Goal: Check status: Check status

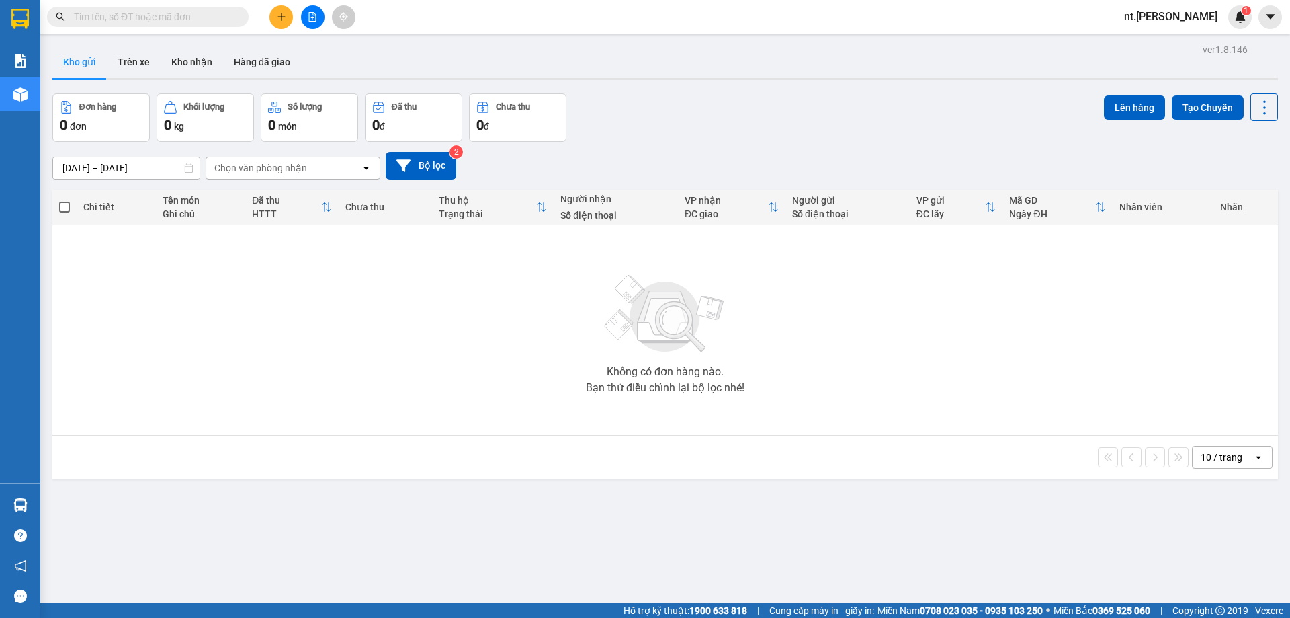
click at [161, 167] on input "12/10/2025 – 12/10/2025" at bounding box center [126, 168] width 147 height 22
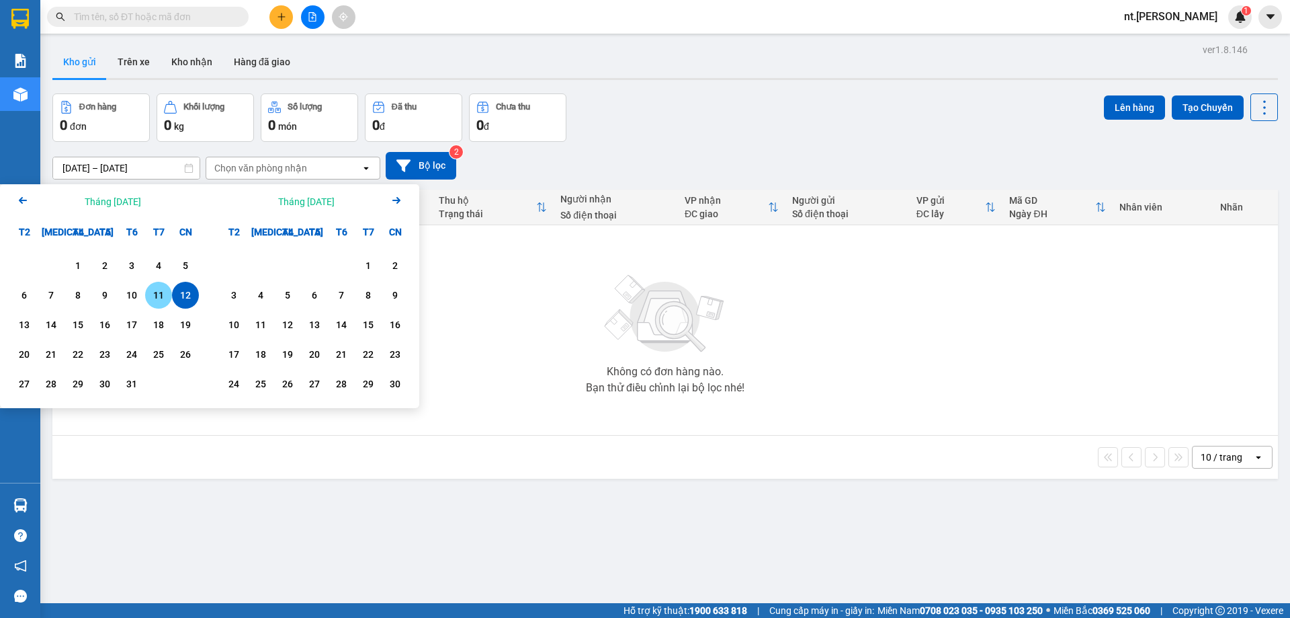
click at [153, 300] on div "11" at bounding box center [158, 295] width 19 height 16
type input "[DATE] – / /"
click at [525, 367] on div "Không có đơn hàng nào. Bạn thử điều chỉnh lại bộ lọc nhé!" at bounding box center [665, 330] width 1212 height 202
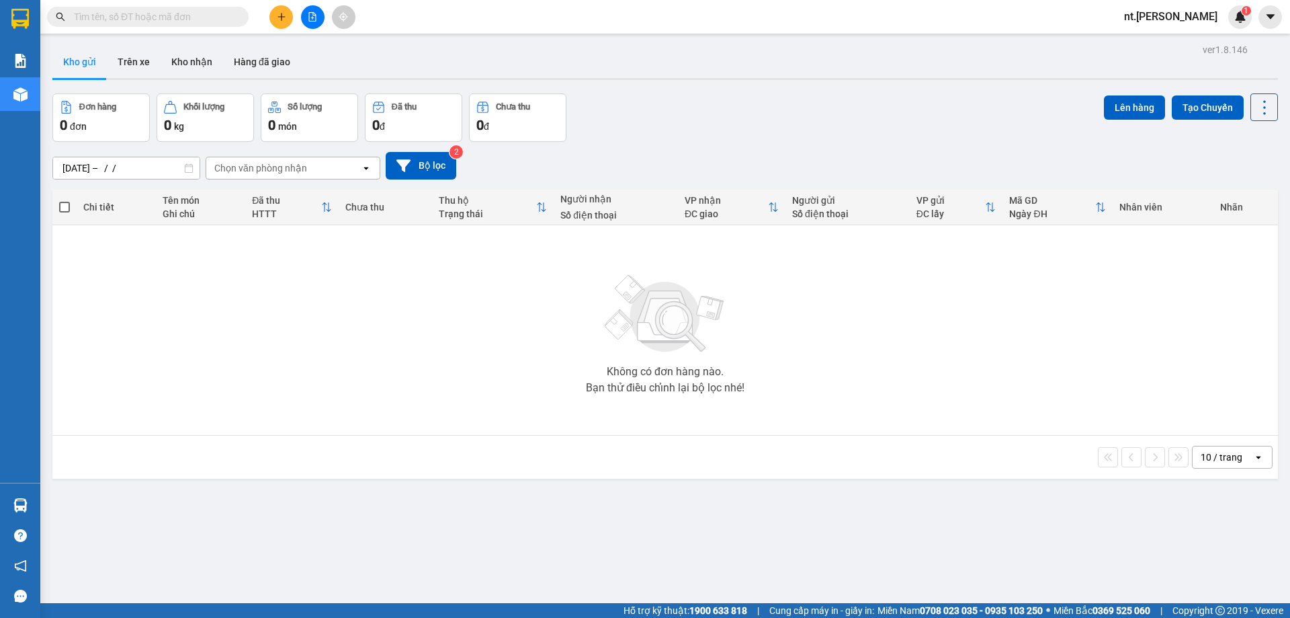
click at [313, 163] on div "Chọn văn phòng nhận" at bounding box center [283, 168] width 155 height 22
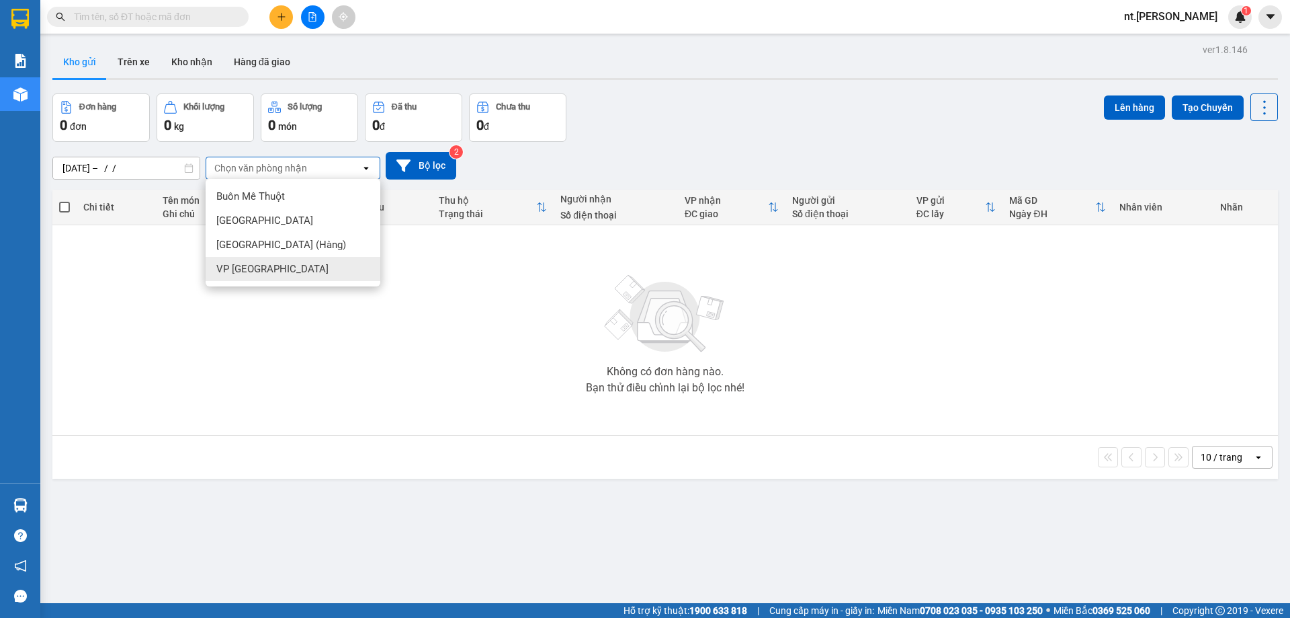
click at [269, 267] on span "VP [GEOGRAPHIC_DATA]" at bounding box center [272, 268] width 112 height 13
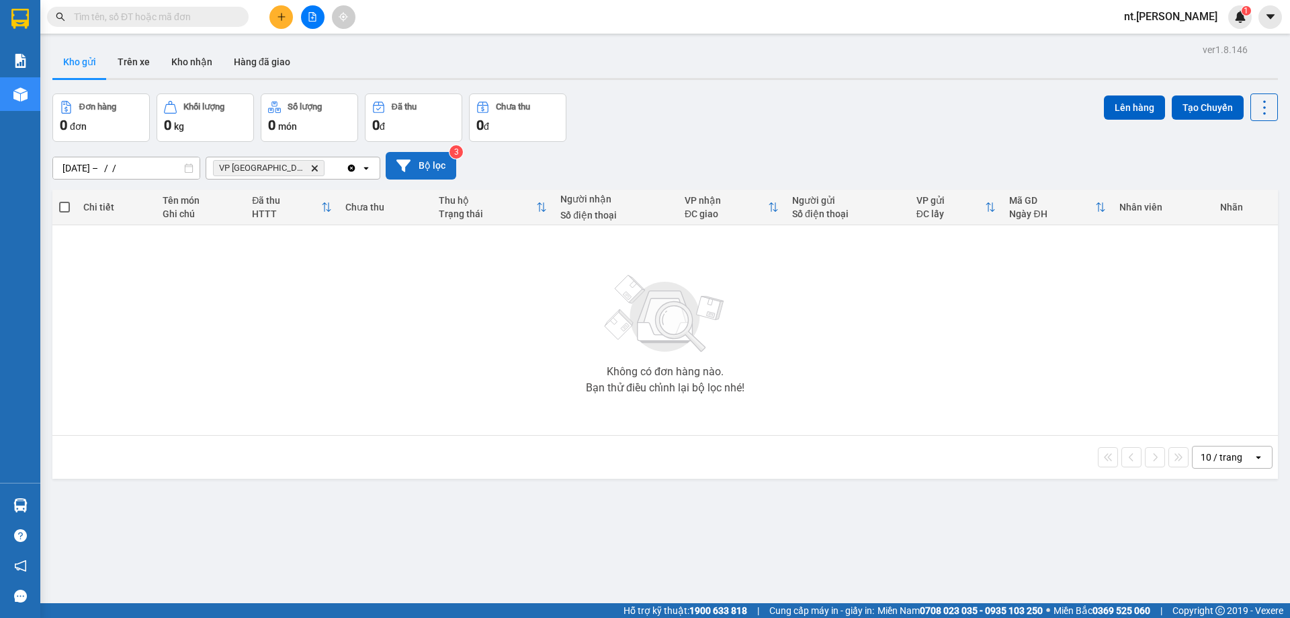
click at [433, 168] on button "Bộ lọc" at bounding box center [421, 166] width 71 height 28
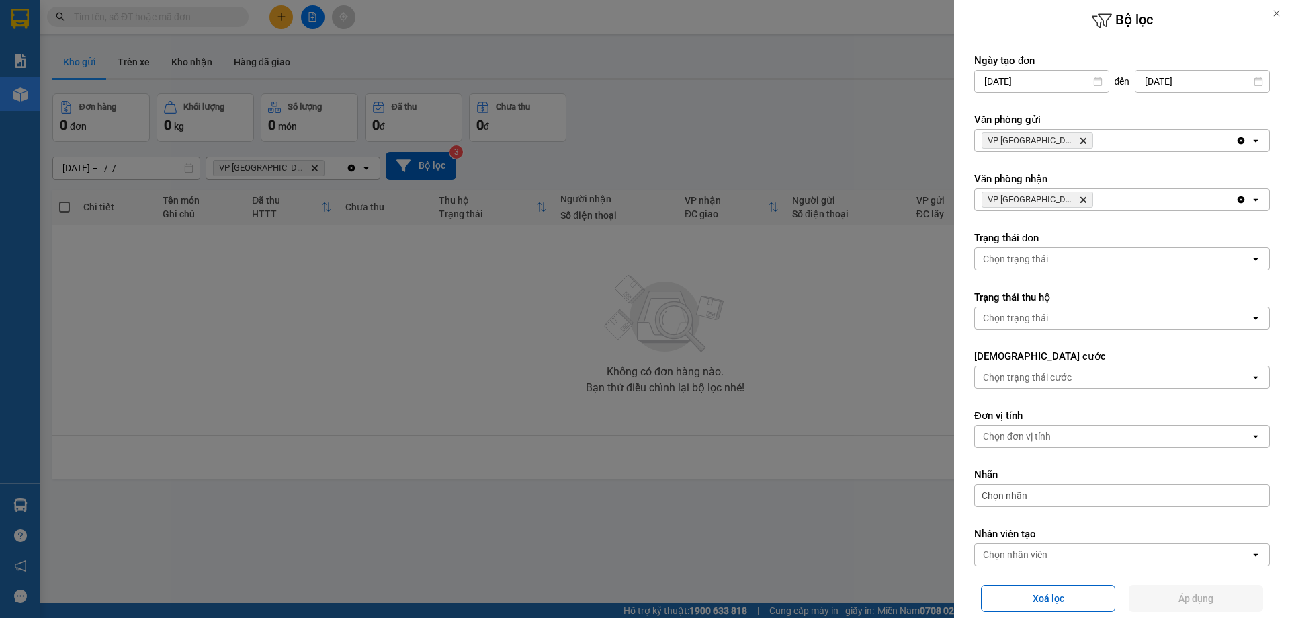
click at [1275, 12] on icon at bounding box center [1276, 13] width 9 height 9
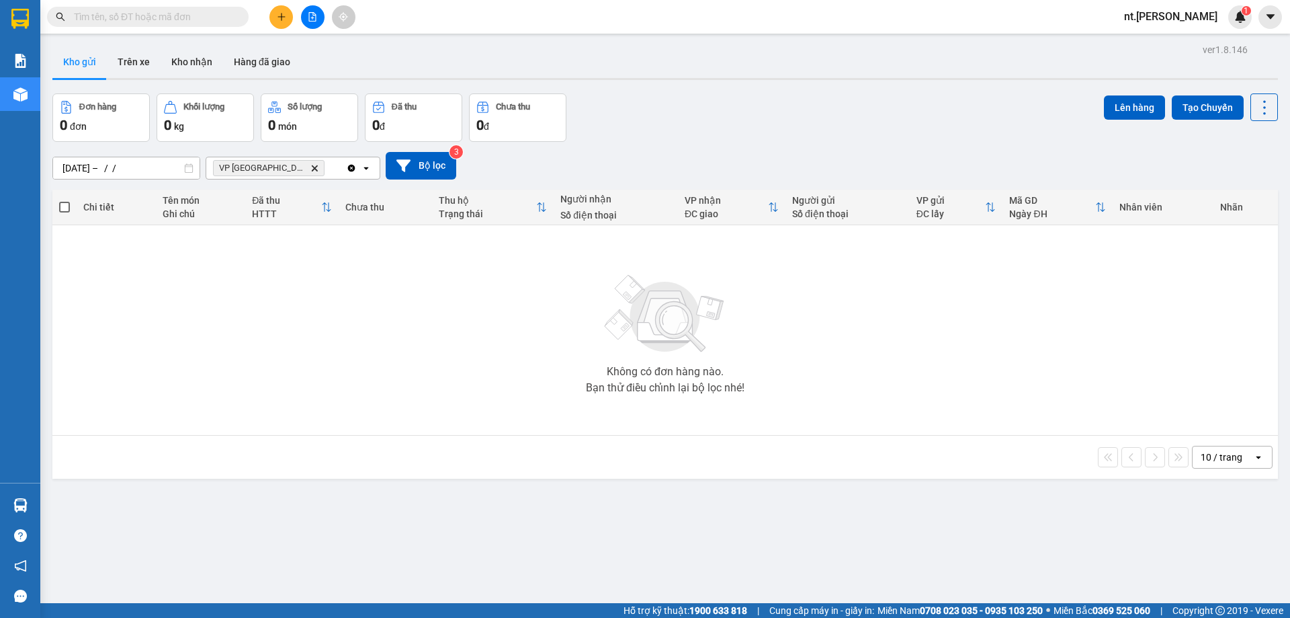
click at [351, 169] on icon "Clear all" at bounding box center [351, 168] width 11 height 11
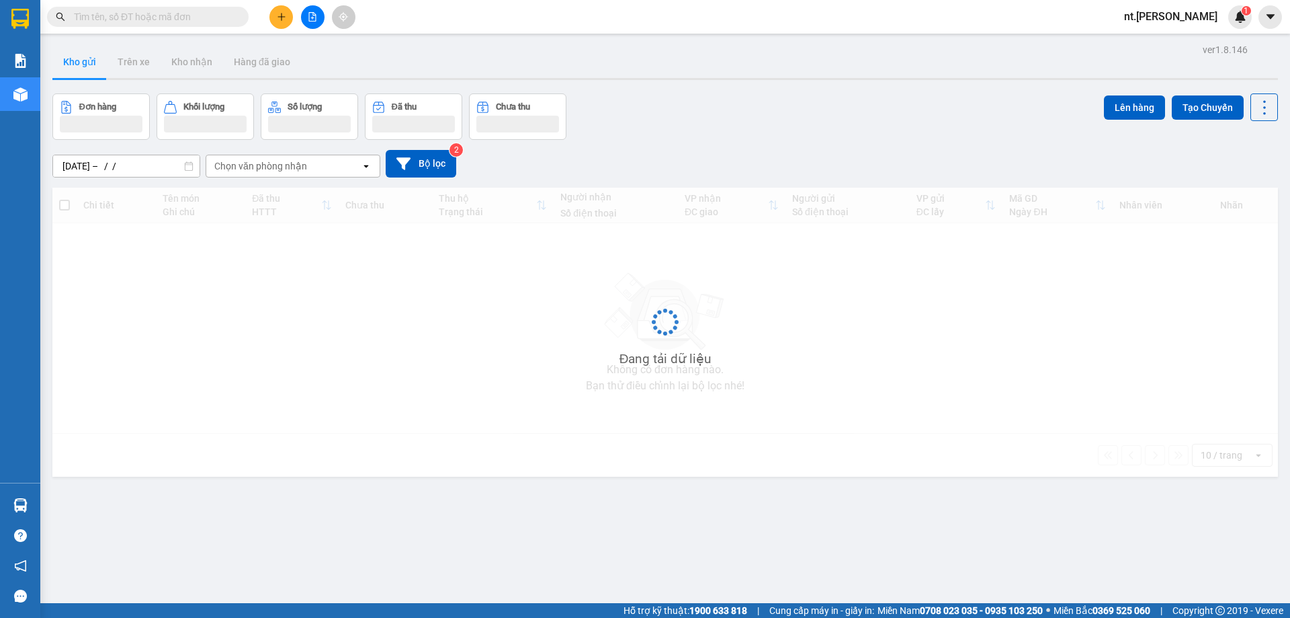
click at [356, 166] on div "Chọn văn phòng nhận" at bounding box center [283, 166] width 155 height 22
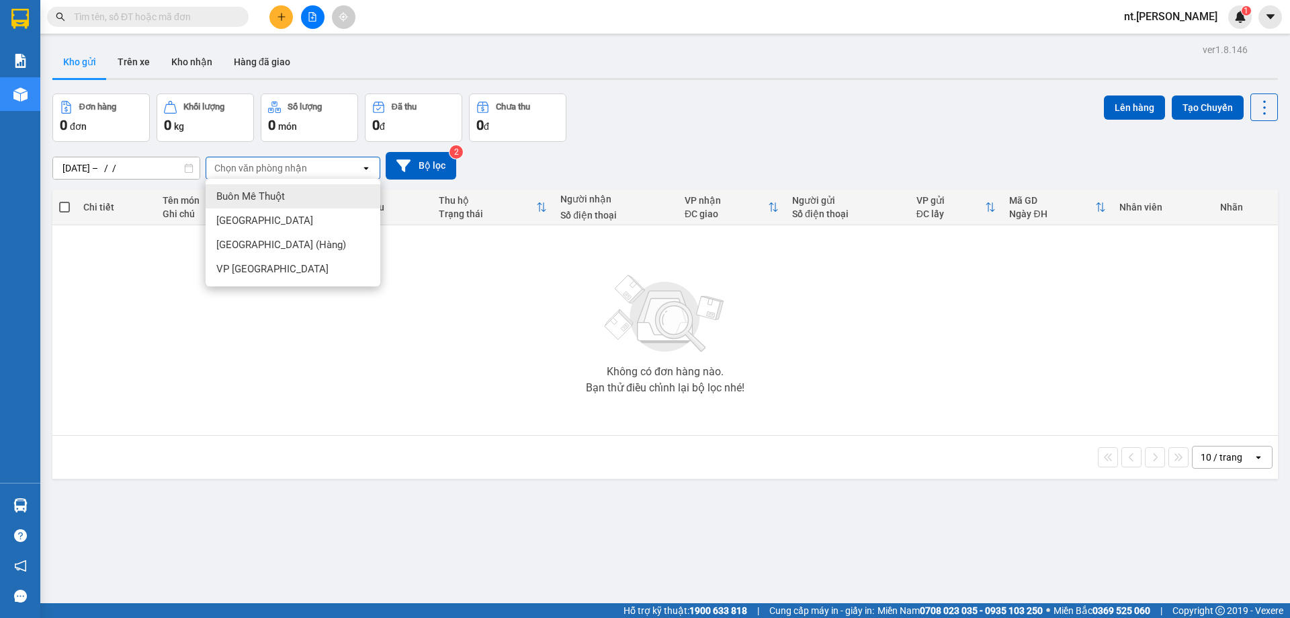
click at [283, 192] on span "Buôn Mê Thuột" at bounding box center [250, 196] width 69 height 13
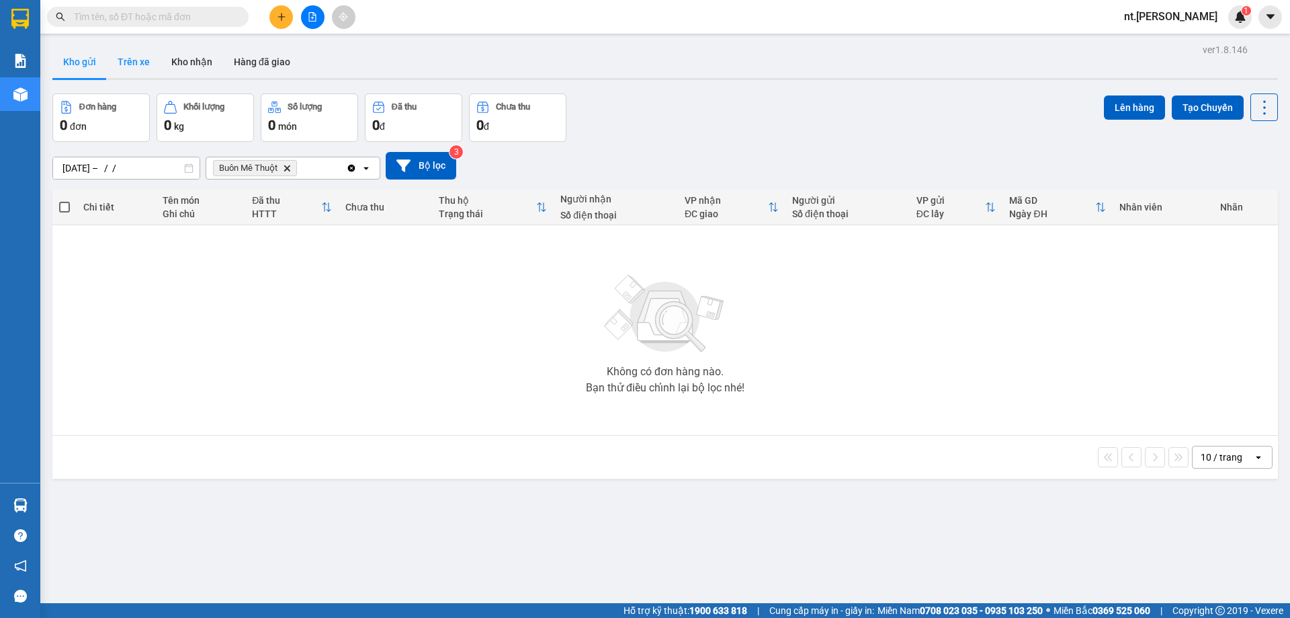
click at [131, 65] on button "Trên xe" at bounding box center [134, 62] width 54 height 32
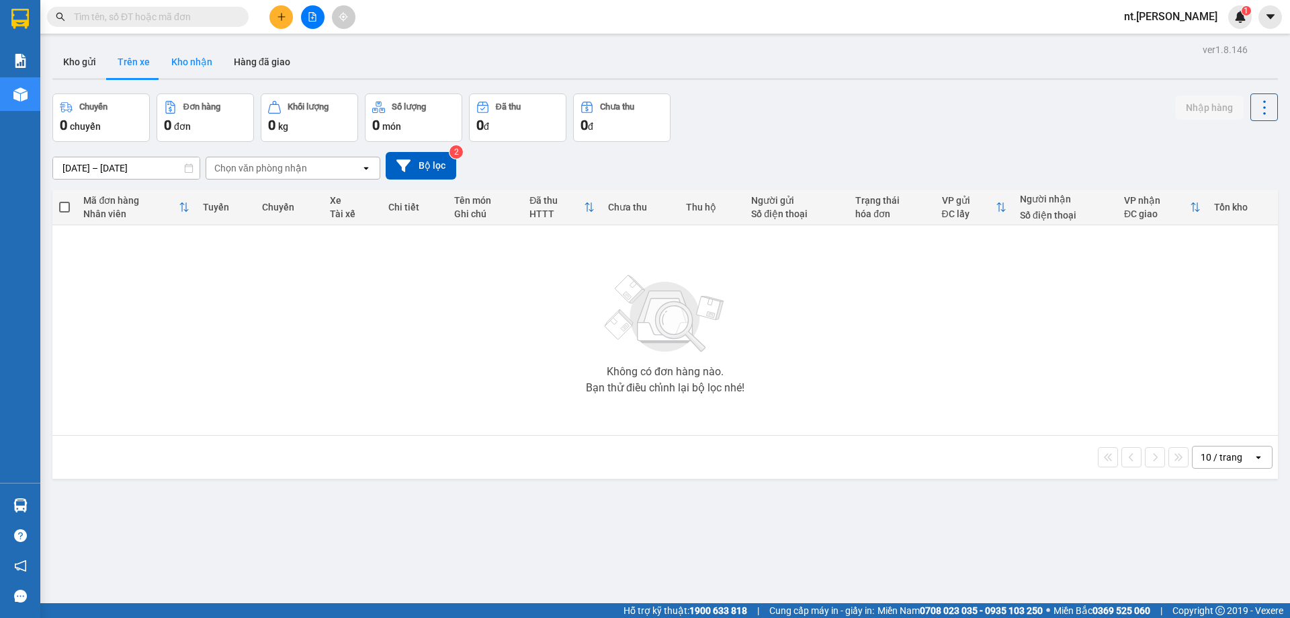
drag, startPoint x: 188, startPoint y: 56, endPoint x: 224, endPoint y: 110, distance: 64.7
click at [188, 56] on button "Kho nhận" at bounding box center [192, 62] width 63 height 32
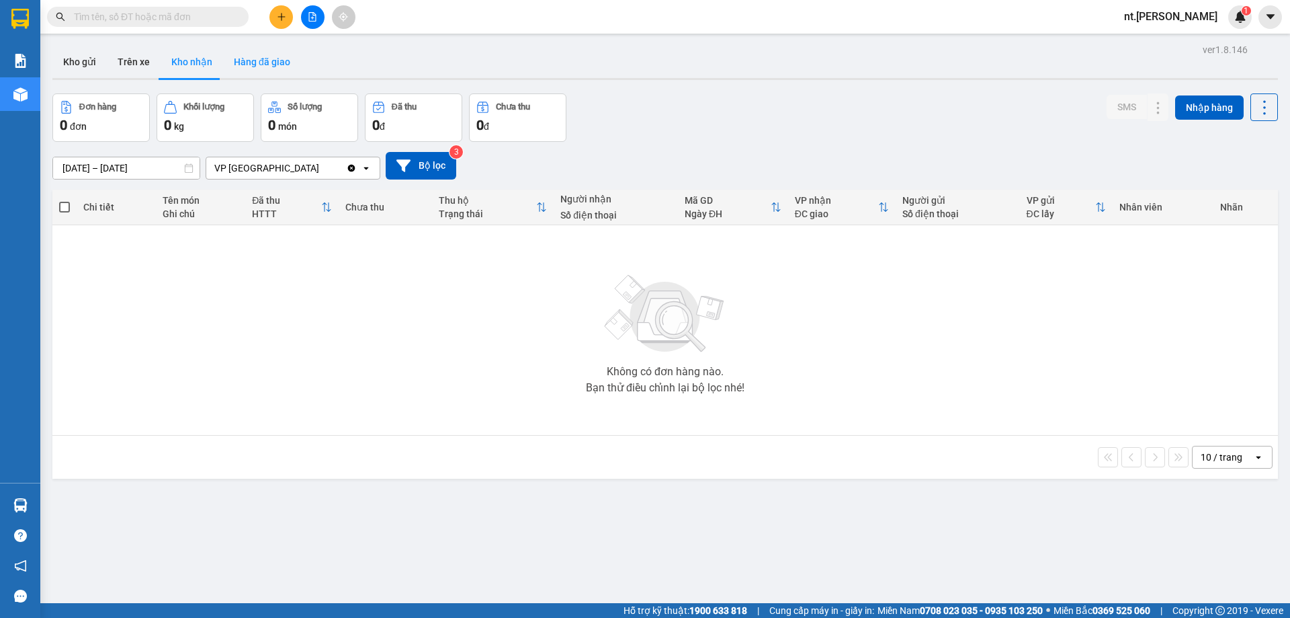
click at [268, 61] on button "Hàng đã giao" at bounding box center [262, 62] width 78 height 32
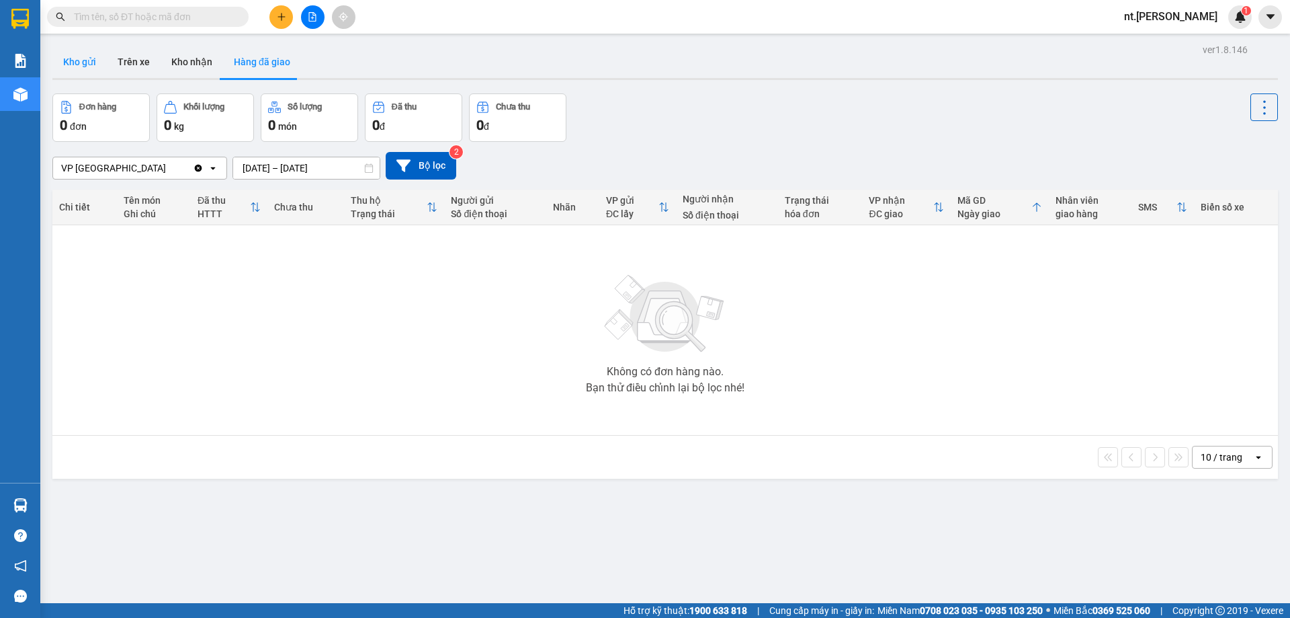
click at [79, 60] on button "Kho gửi" at bounding box center [79, 62] width 54 height 32
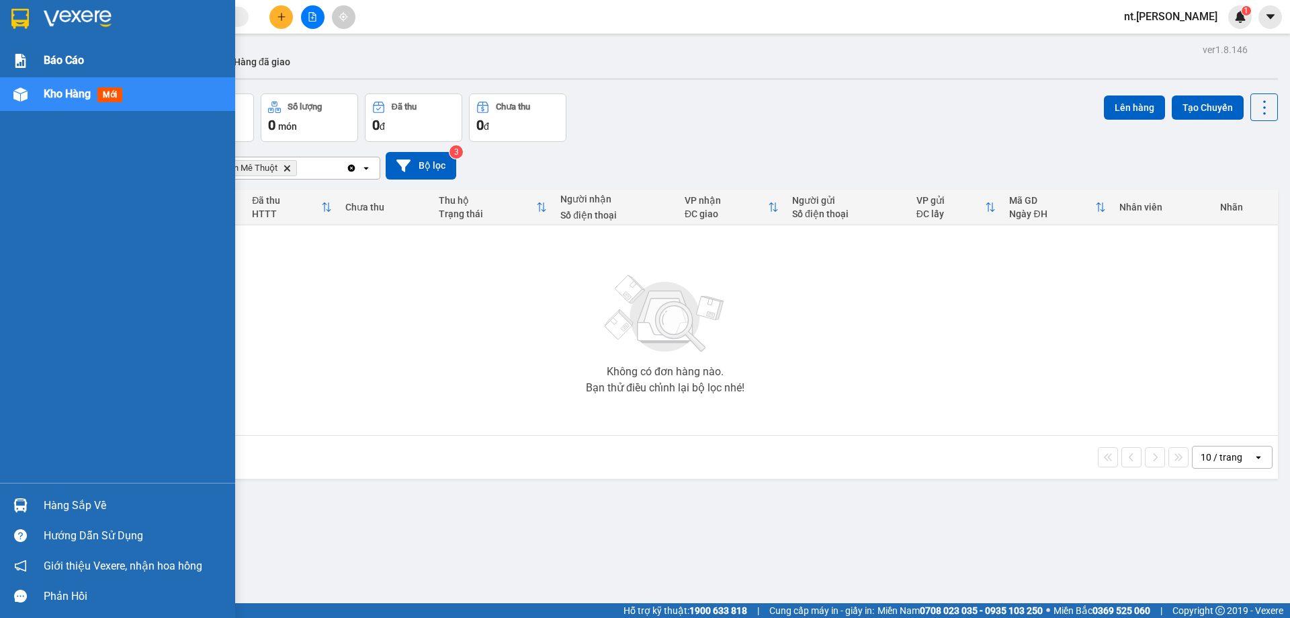
click at [71, 56] on span "Báo cáo" at bounding box center [64, 60] width 40 height 17
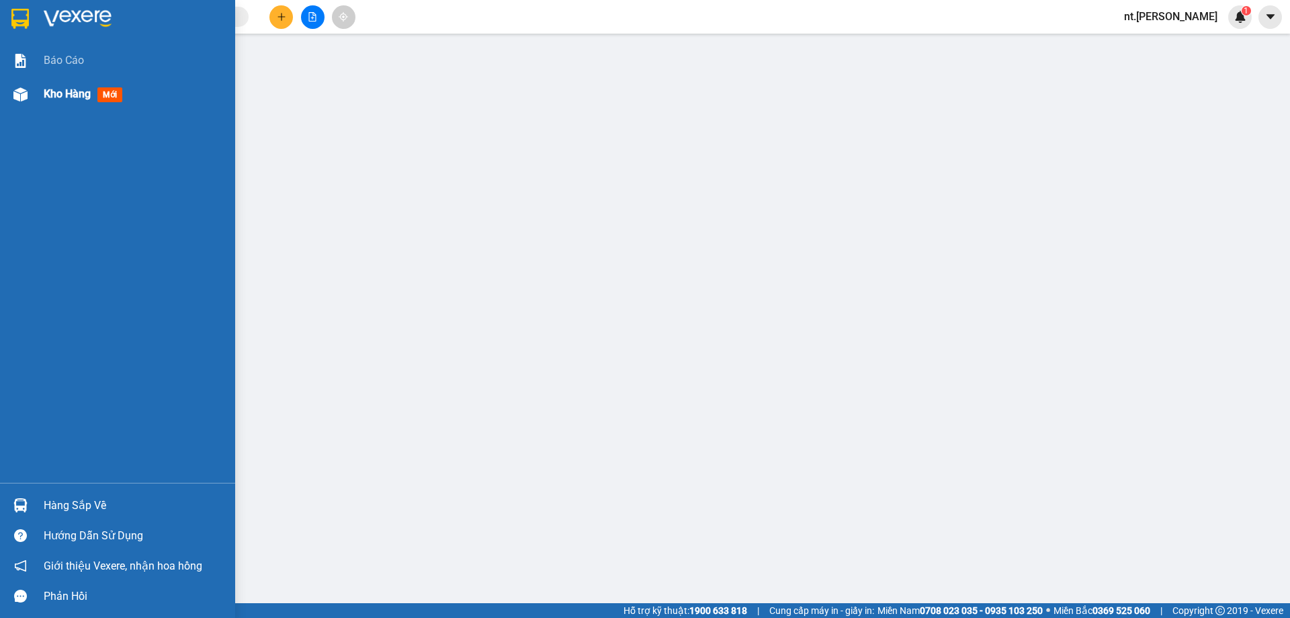
click at [62, 95] on span "Kho hàng" at bounding box center [67, 93] width 47 height 13
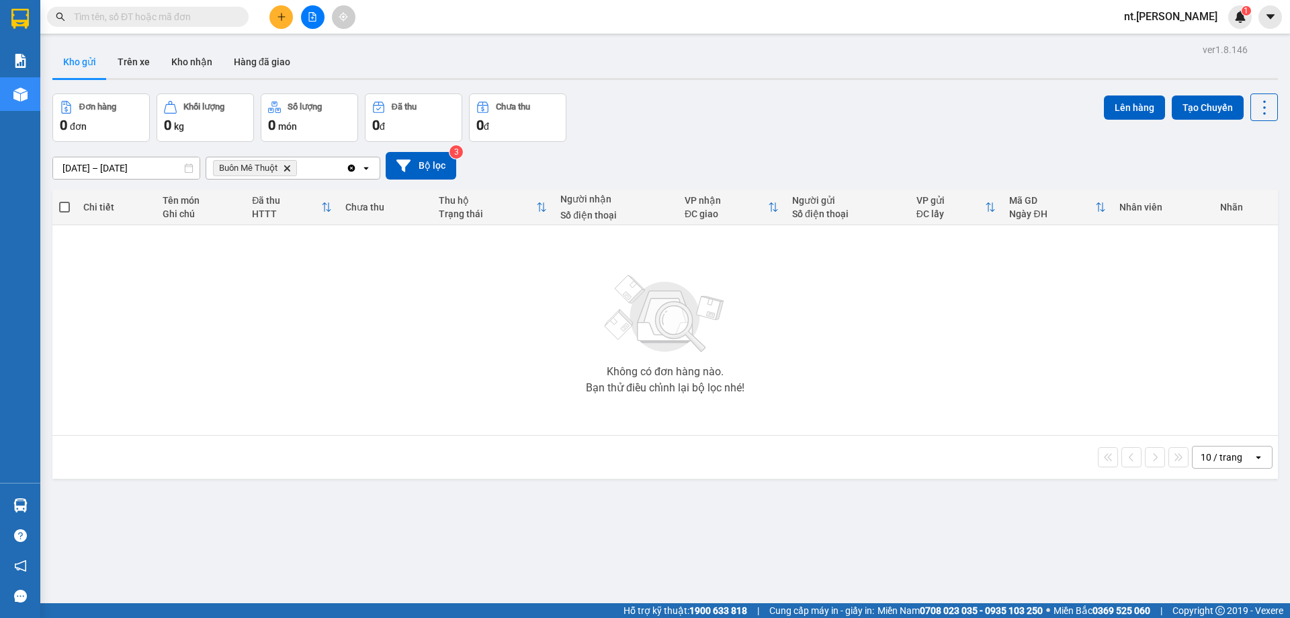
drag, startPoint x: 121, startPoint y: 168, endPoint x: 128, endPoint y: 183, distance: 16.2
click at [122, 170] on input "12/10/2025 – 12/10/2025" at bounding box center [126, 168] width 147 height 22
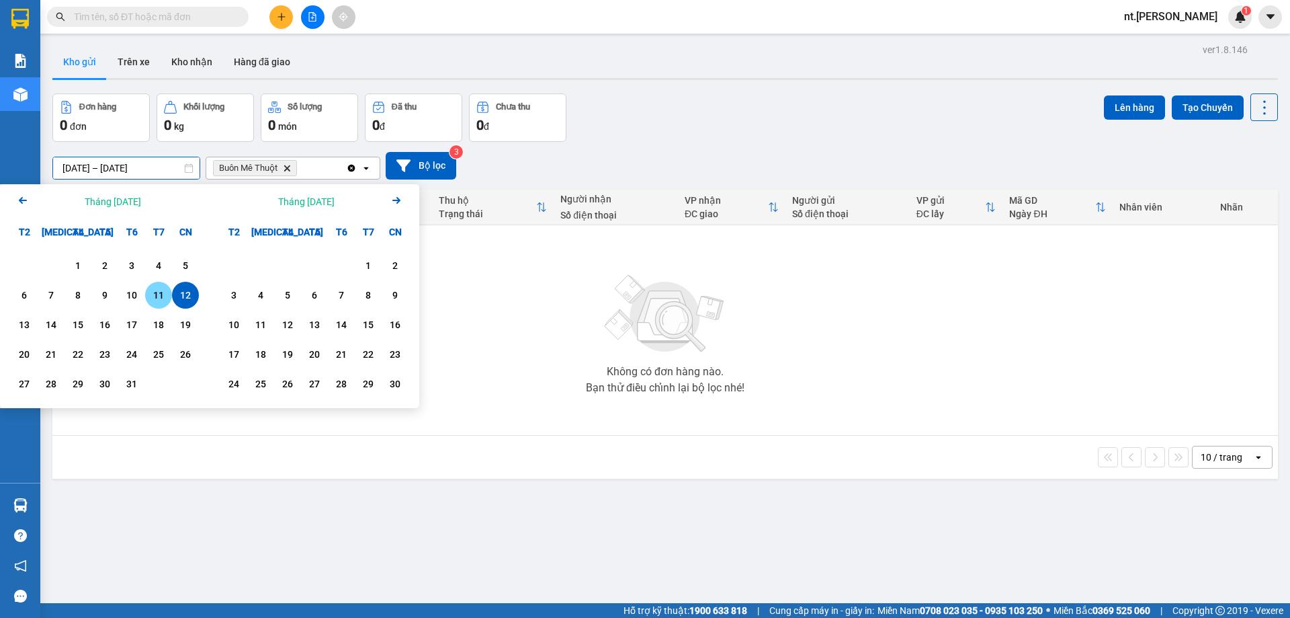
click at [162, 292] on div "11" at bounding box center [158, 295] width 19 height 16
type input "11/10/2025 – / /"
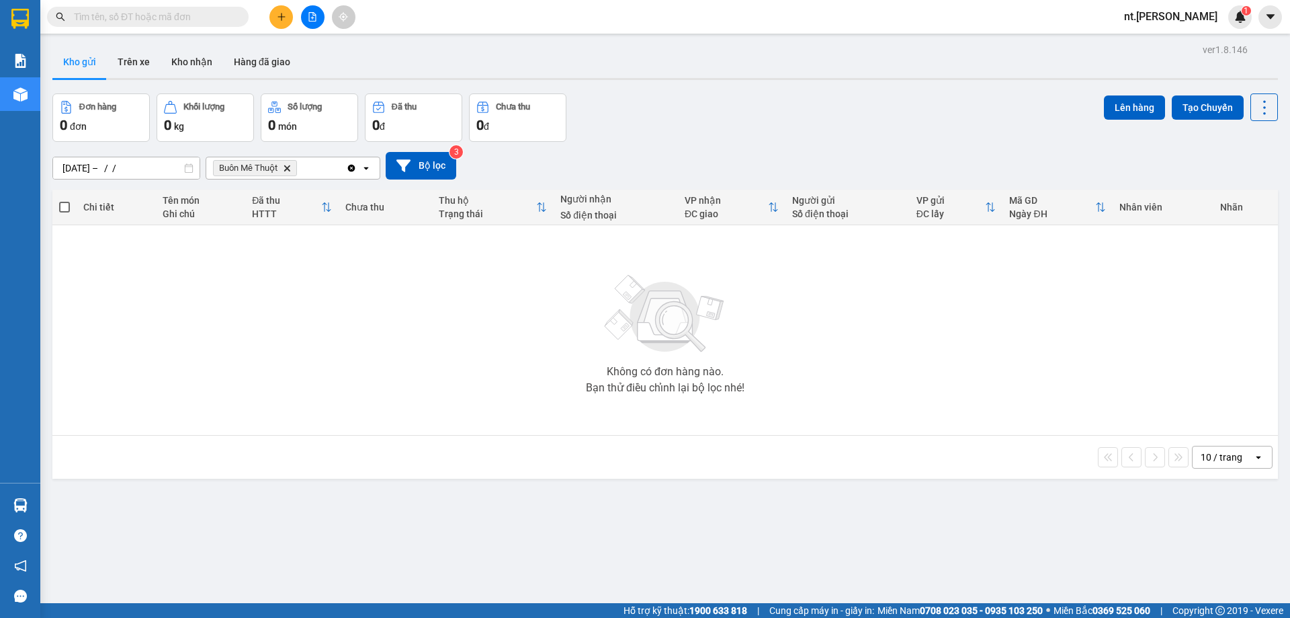
click at [456, 276] on div "Không có đơn hàng nào. Bạn thử điều chỉnh lại bộ lọc nhé!" at bounding box center [665, 330] width 1212 height 202
click at [112, 166] on input "[DATE] – [DATE]" at bounding box center [126, 168] width 147 height 22
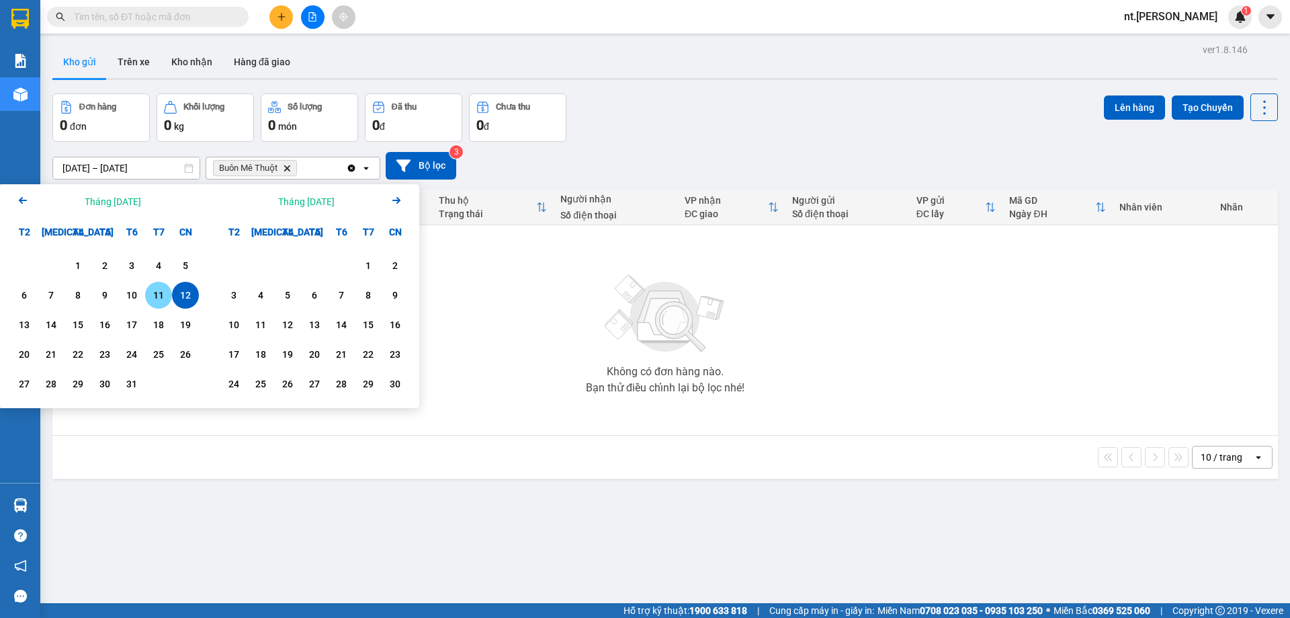
click at [151, 296] on div "11" at bounding box center [158, 295] width 19 height 16
click at [459, 351] on div "Không có đơn hàng nào. Bạn thử điều chỉnh lại bộ lọc nhé!" at bounding box center [665, 330] width 1212 height 202
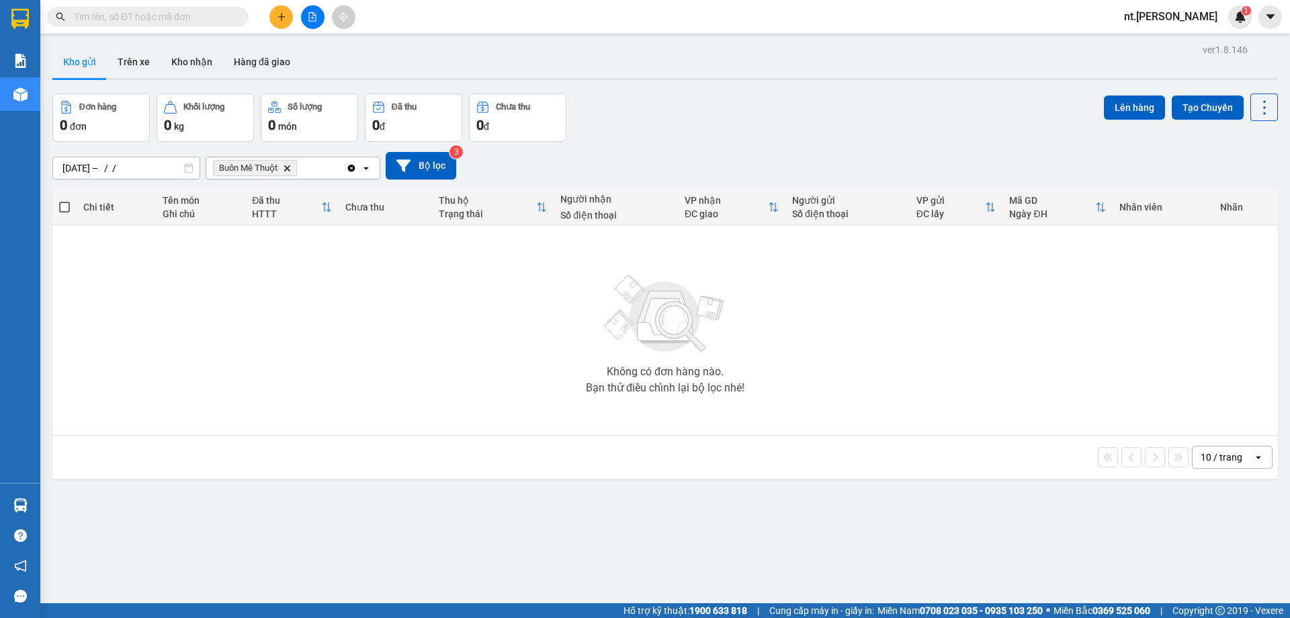
click at [83, 168] on input "11/10/2025 – / /" at bounding box center [126, 168] width 147 height 22
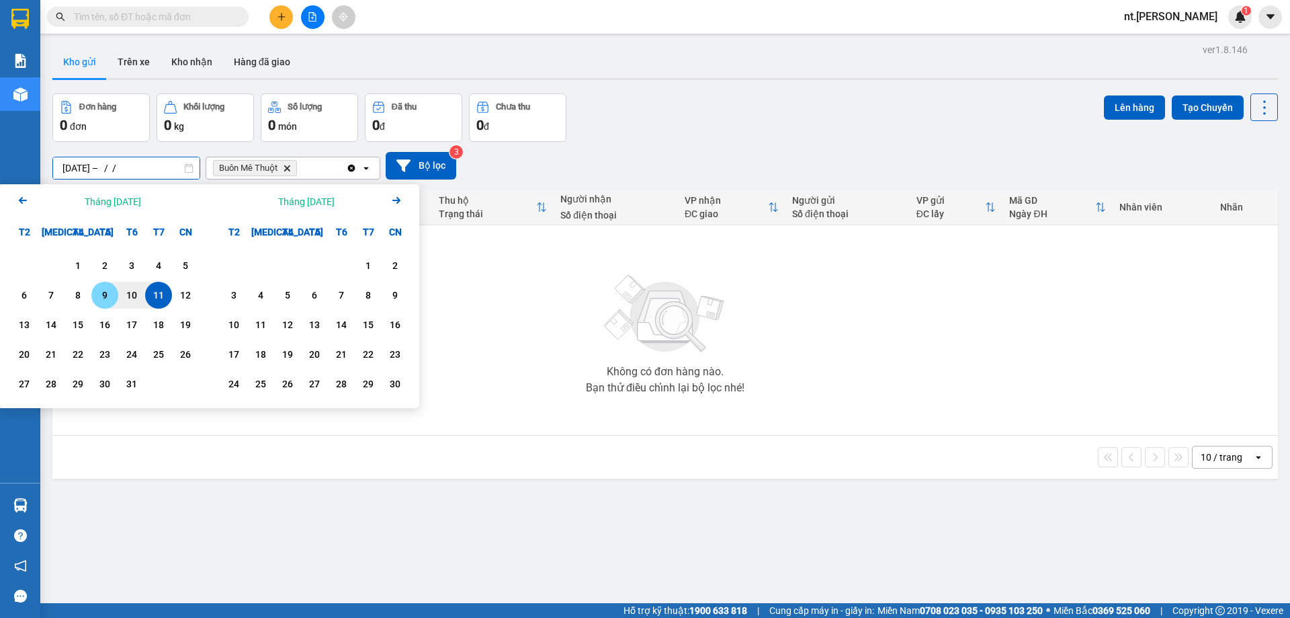
click at [114, 297] on div "9" at bounding box center [104, 295] width 27 height 27
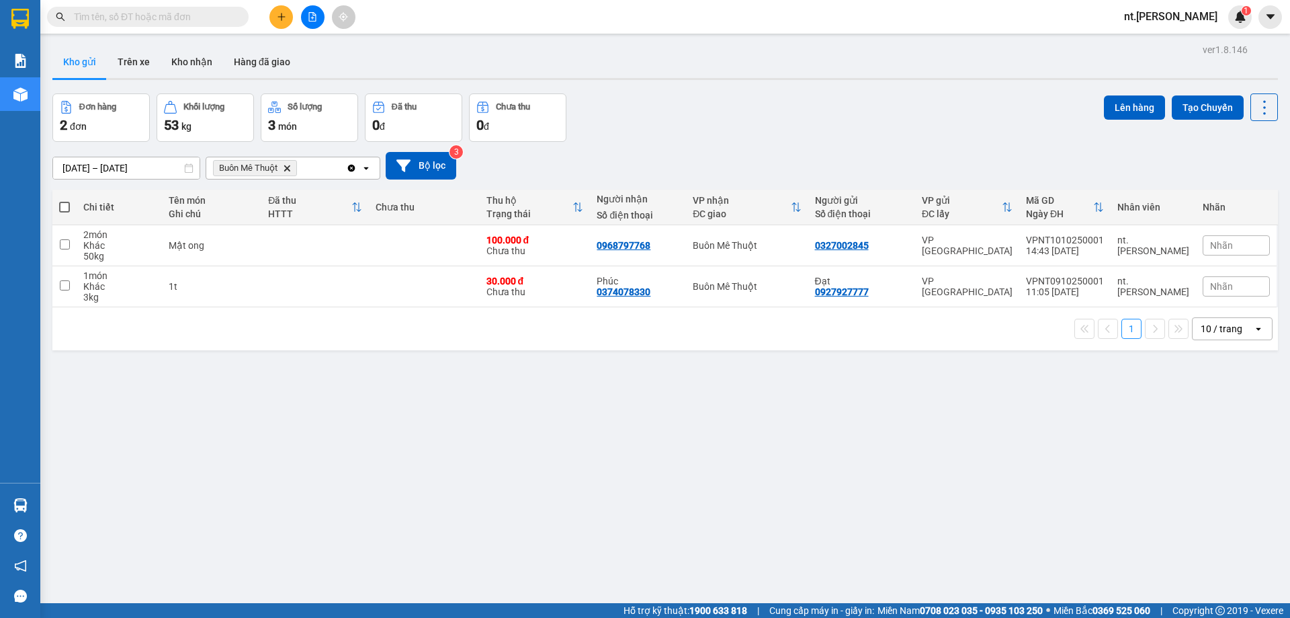
click at [126, 168] on input "09/10/2025 – 11/10/2025" at bounding box center [126, 168] width 147 height 22
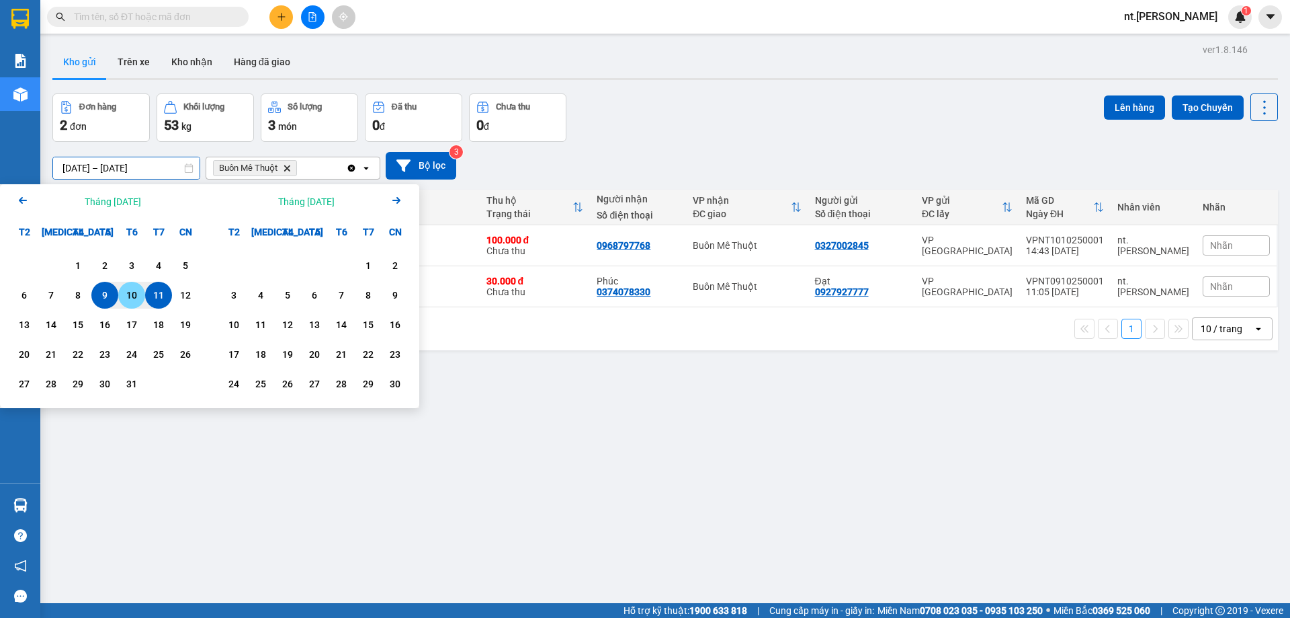
click at [130, 294] on div "10" at bounding box center [131, 295] width 19 height 16
click at [587, 450] on div "ver 1.8.146 Kho gửi Trên xe Kho nhận Hàng đã giao Đơn hàng 2 đơn Khối lượng 53 …" at bounding box center [665, 349] width 1237 height 618
drag, startPoint x: 120, startPoint y: 171, endPoint x: 150, endPoint y: 218, distance: 56.5
click at [120, 172] on input "10/10/2025 – / /" at bounding box center [126, 168] width 147 height 22
click at [160, 292] on div "11" at bounding box center [158, 295] width 19 height 16
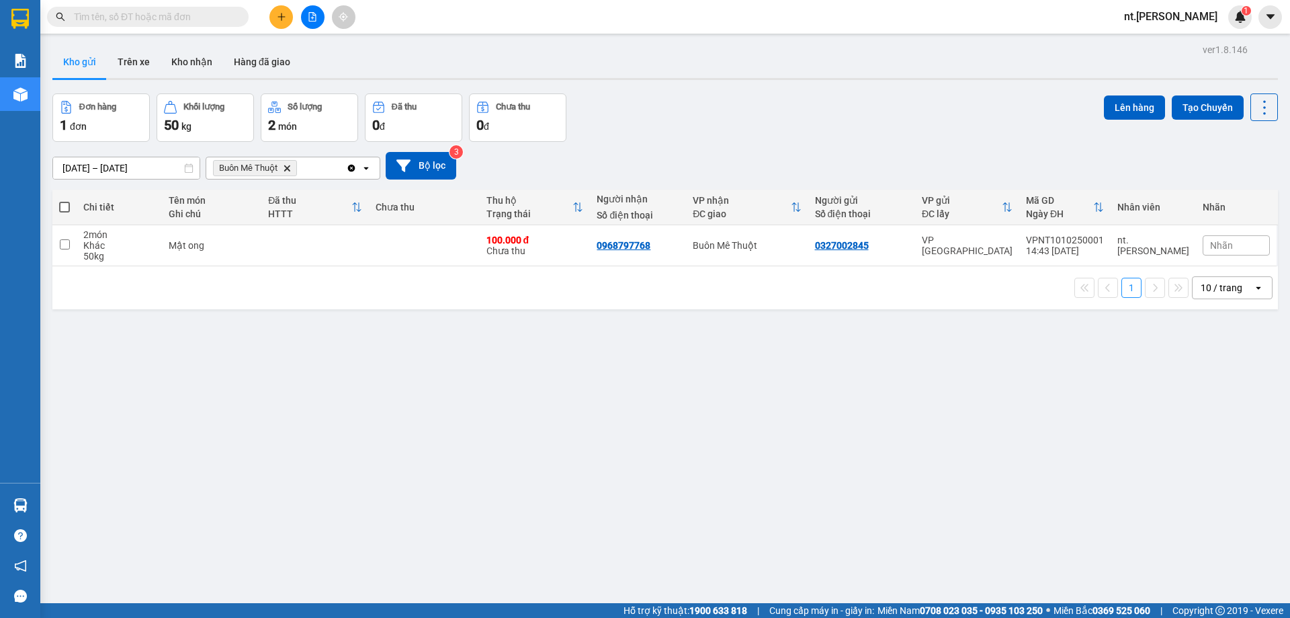
click at [288, 169] on icon "Buôn Mê Thuột, close by backspace" at bounding box center [287, 168] width 6 height 6
click at [292, 161] on div "Chọn văn phòng nhận" at bounding box center [260, 167] width 93 height 13
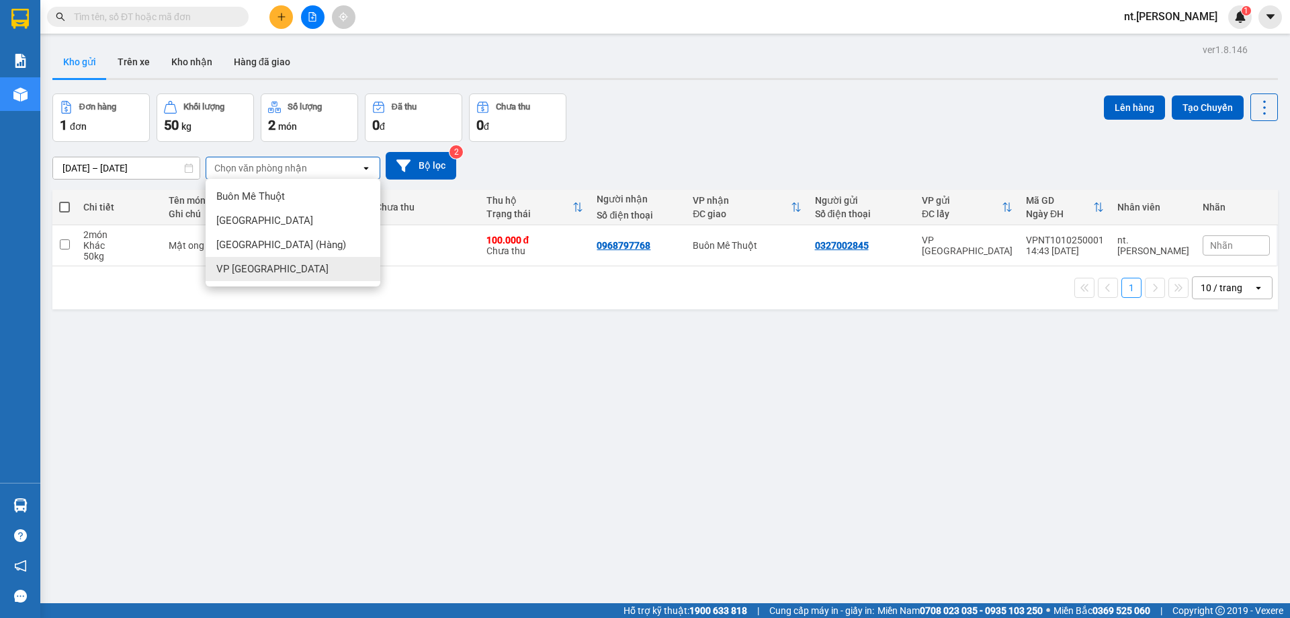
click at [272, 265] on span "VP Nha Trang" at bounding box center [272, 268] width 112 height 13
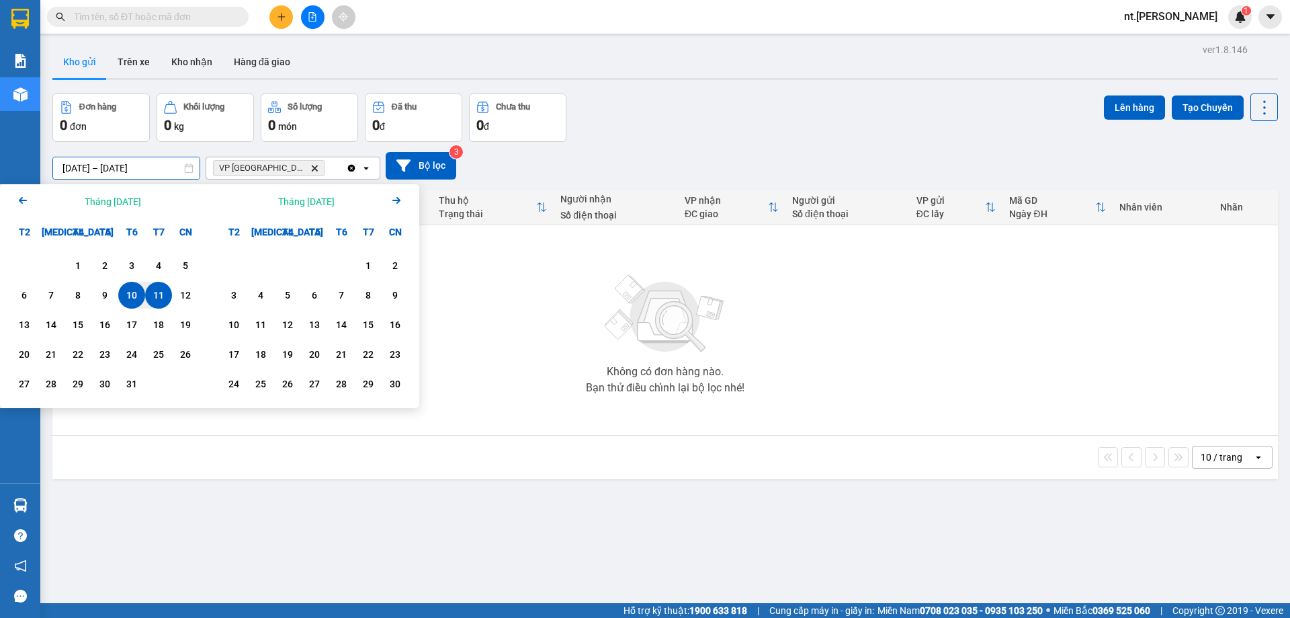
click at [128, 164] on input "10/10/2025 – 11/10/2025" at bounding box center [126, 168] width 147 height 22
click at [155, 290] on div "11" at bounding box center [158, 295] width 19 height 16
type input "11/10/2025 – / /"
click at [460, 325] on div "Không có đơn hàng nào. Bạn thử điều chỉnh lại bộ lọc nhé!" at bounding box center [665, 330] width 1212 height 202
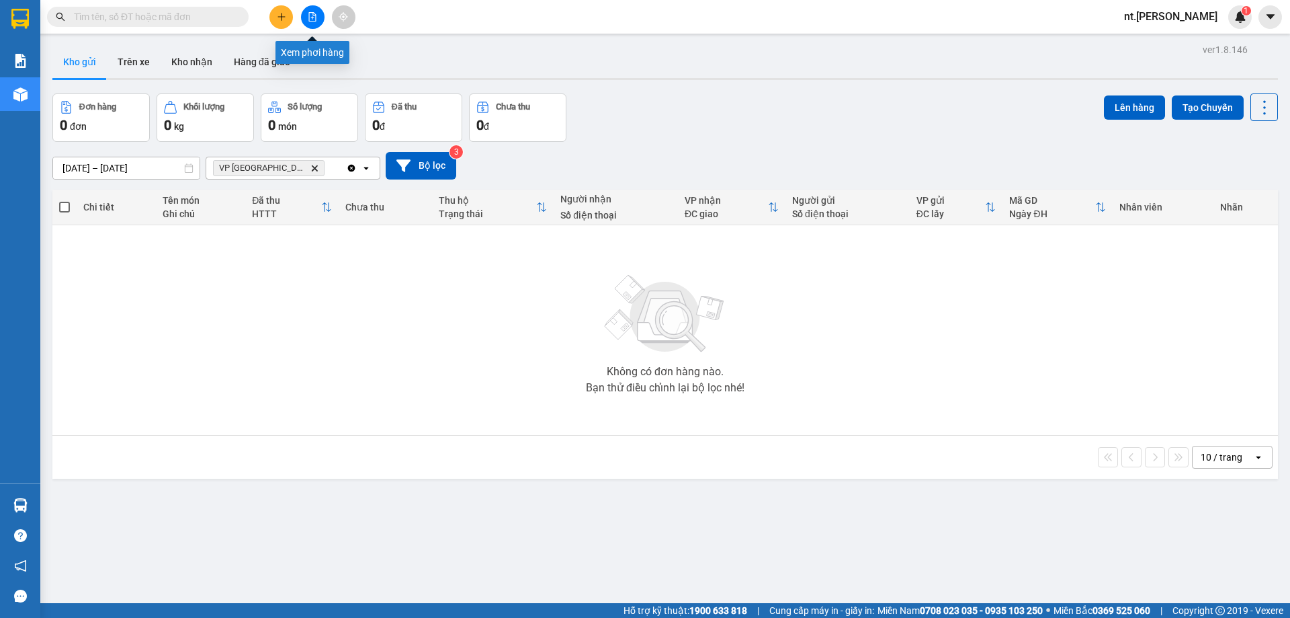
click at [311, 13] on icon "file-add" at bounding box center [312, 16] width 9 height 9
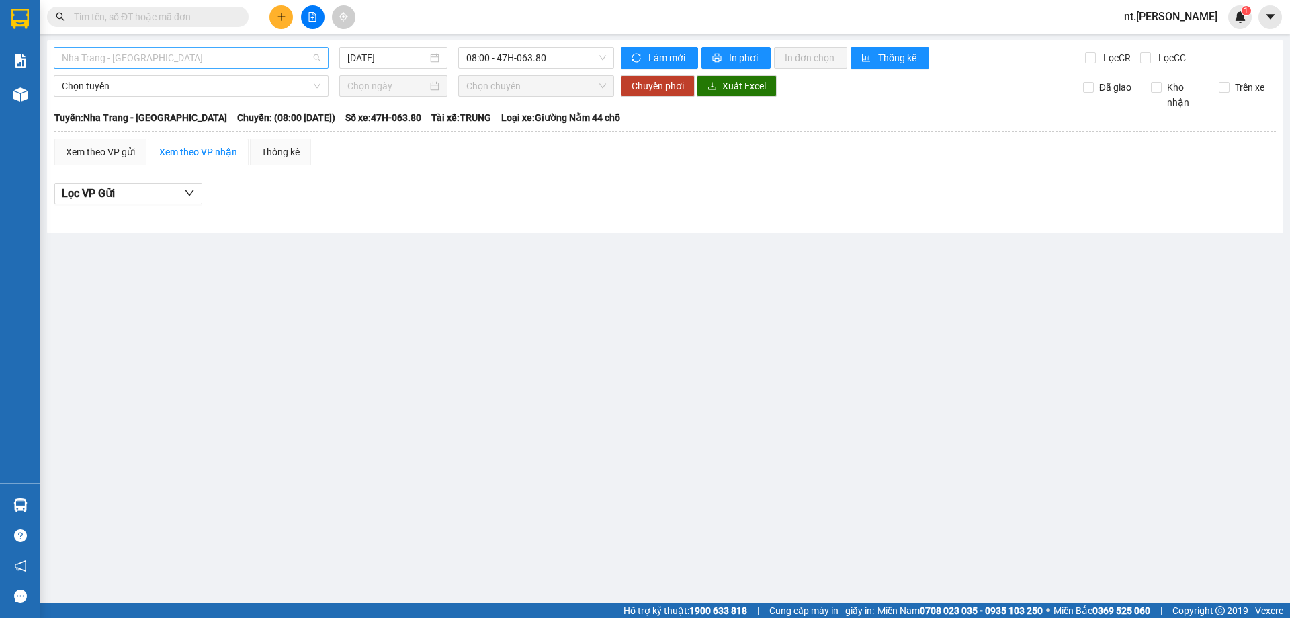
click at [308, 58] on span "Nha Trang - Buôn Ma Thuột" at bounding box center [191, 58] width 259 height 20
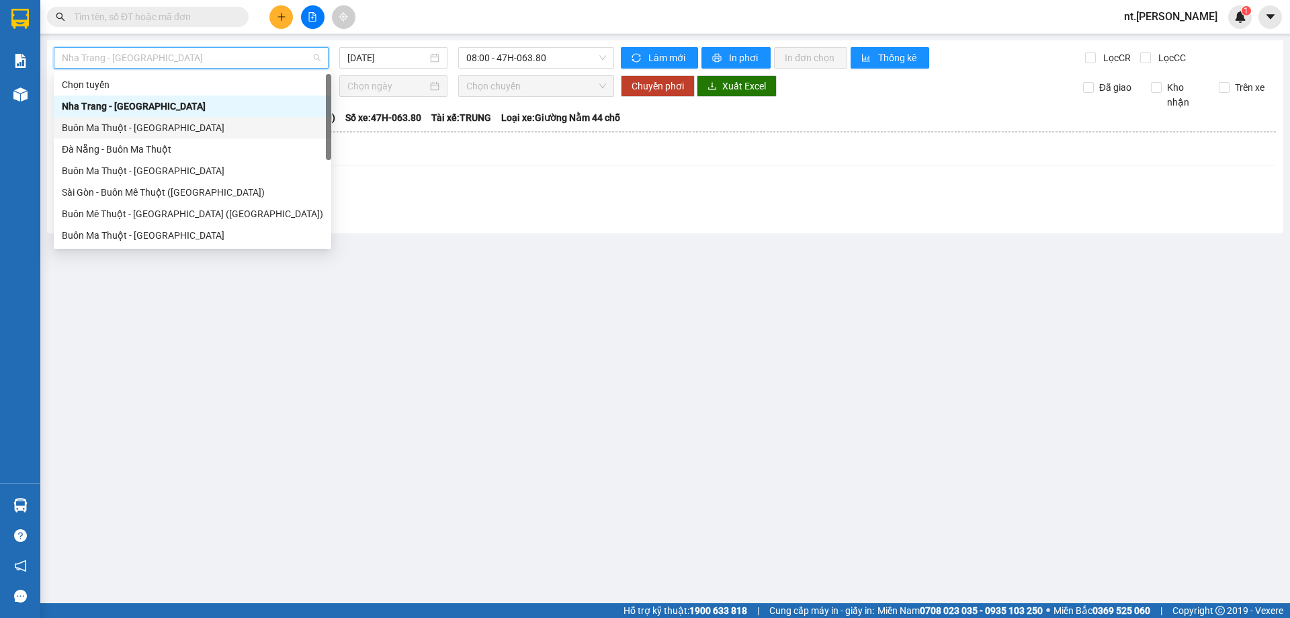
click at [151, 127] on div "Buôn Ma Thuột - Nha Trang" at bounding box center [192, 127] width 261 height 15
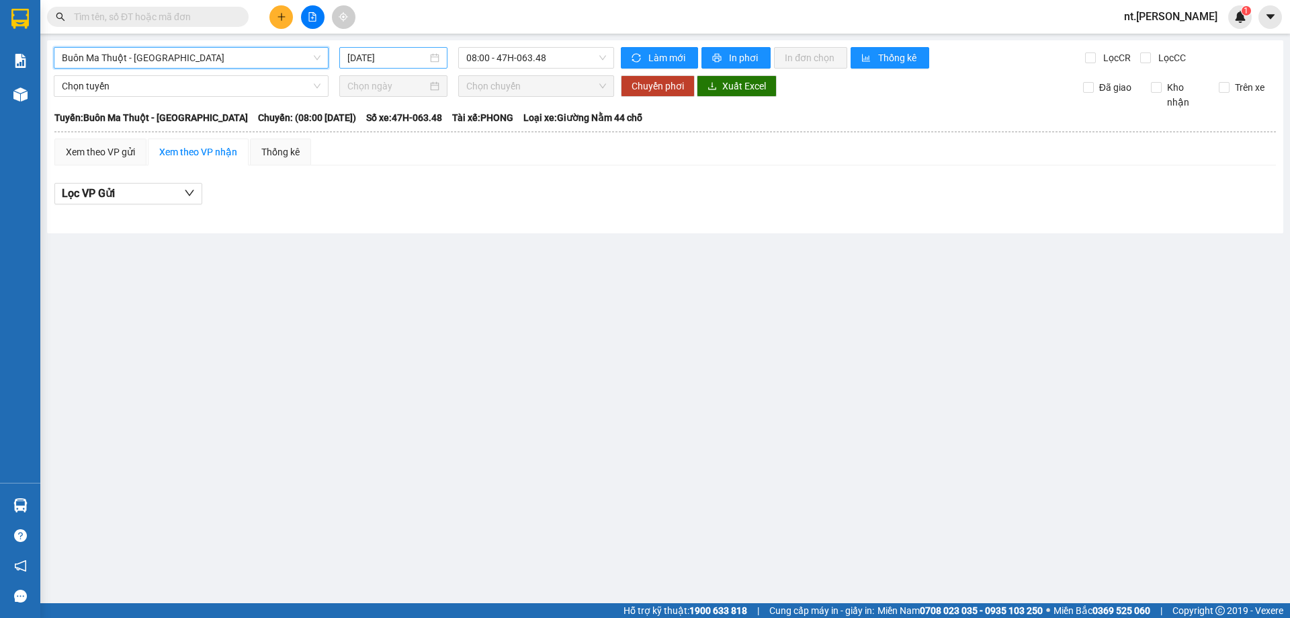
click at [395, 63] on input "12/10/2025" at bounding box center [387, 57] width 80 height 15
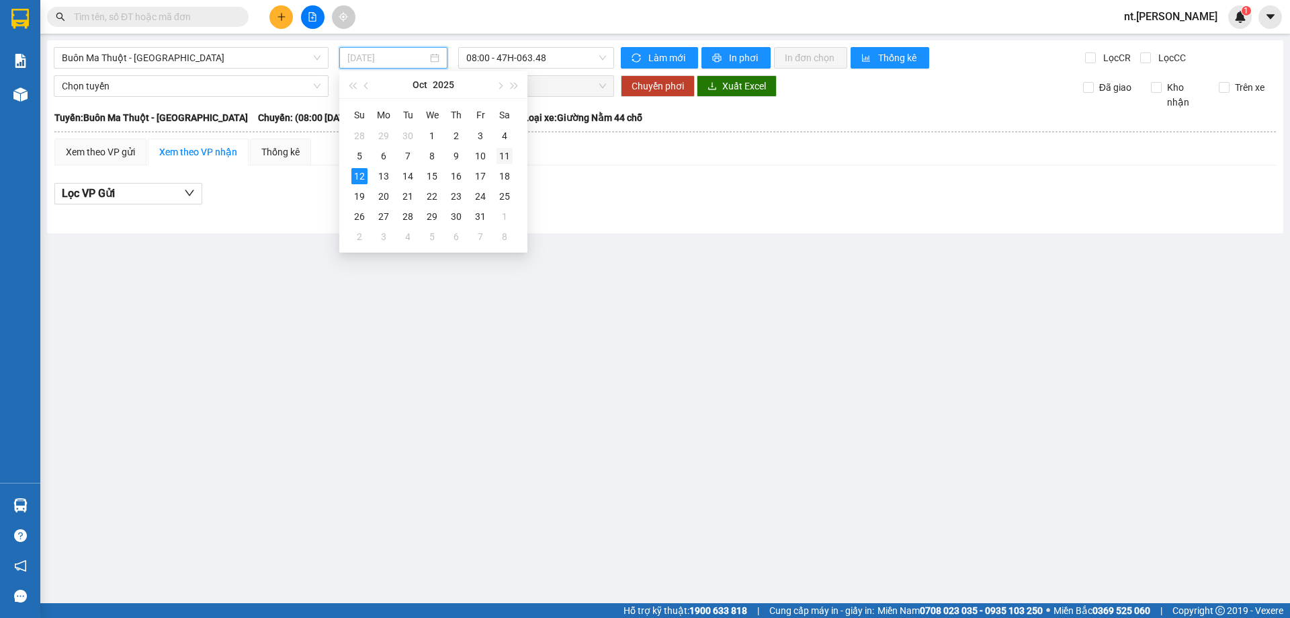
click at [501, 156] on div "11" at bounding box center [505, 156] width 16 height 16
type input "11/10/2025"
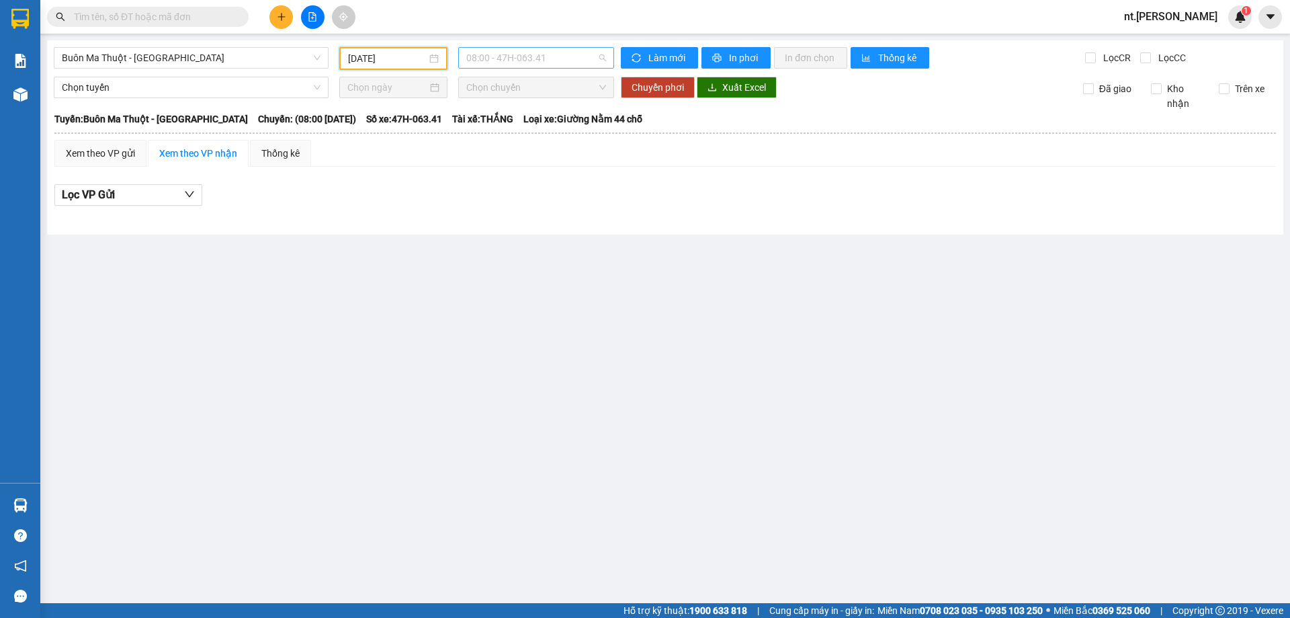
click at [585, 57] on span "08:00 - 47H-063.41" at bounding box center [536, 58] width 140 height 20
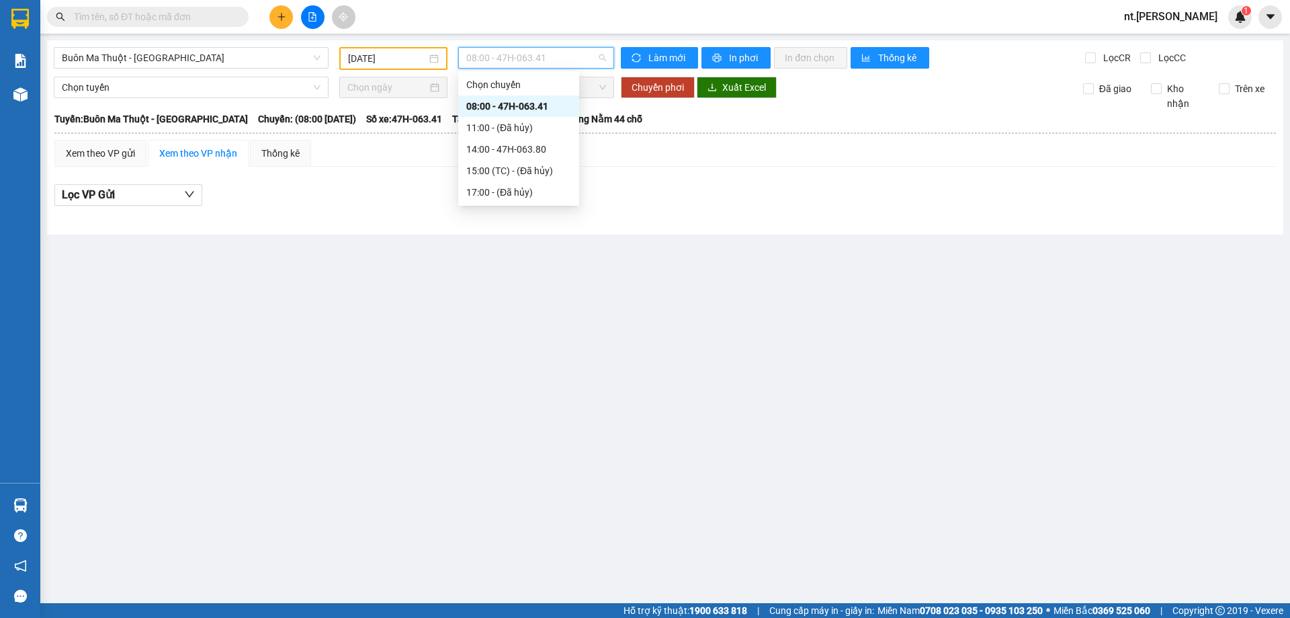
click at [585, 57] on span "08:00 - 47H-063.41" at bounding box center [536, 58] width 140 height 20
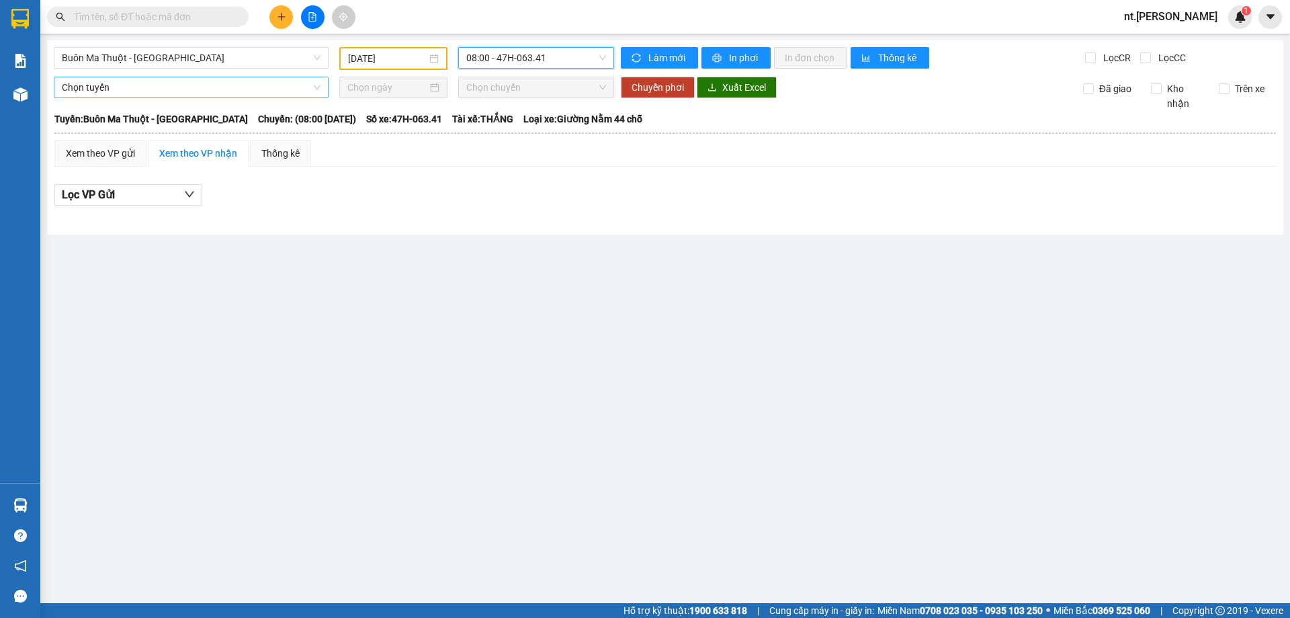
click at [238, 90] on span "Chọn tuyến" at bounding box center [191, 87] width 259 height 20
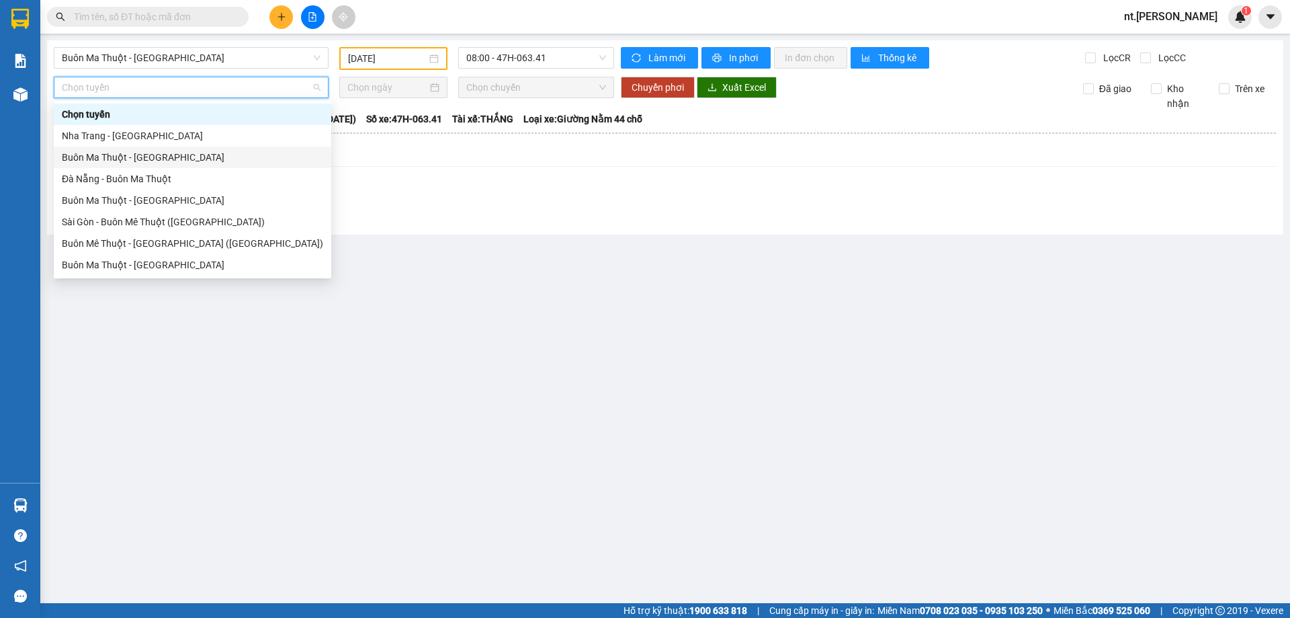
click at [179, 155] on div "Buôn Ma Thuột - Nha Trang" at bounding box center [192, 157] width 261 height 15
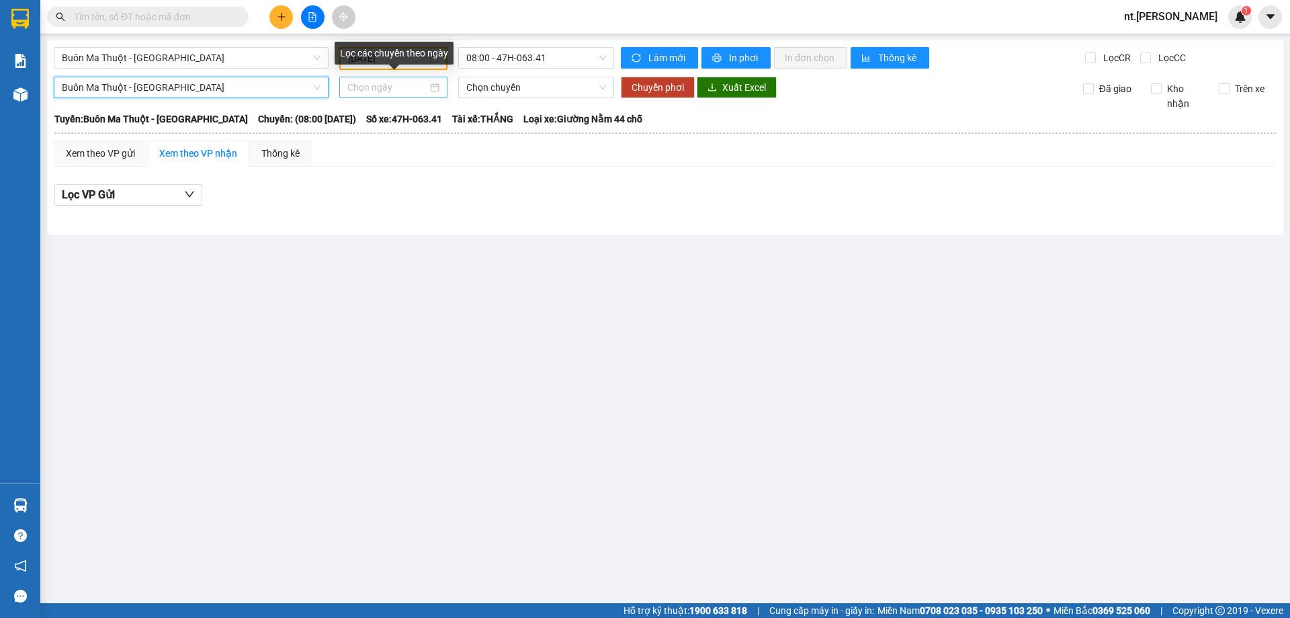
click at [416, 87] on input at bounding box center [387, 87] width 80 height 15
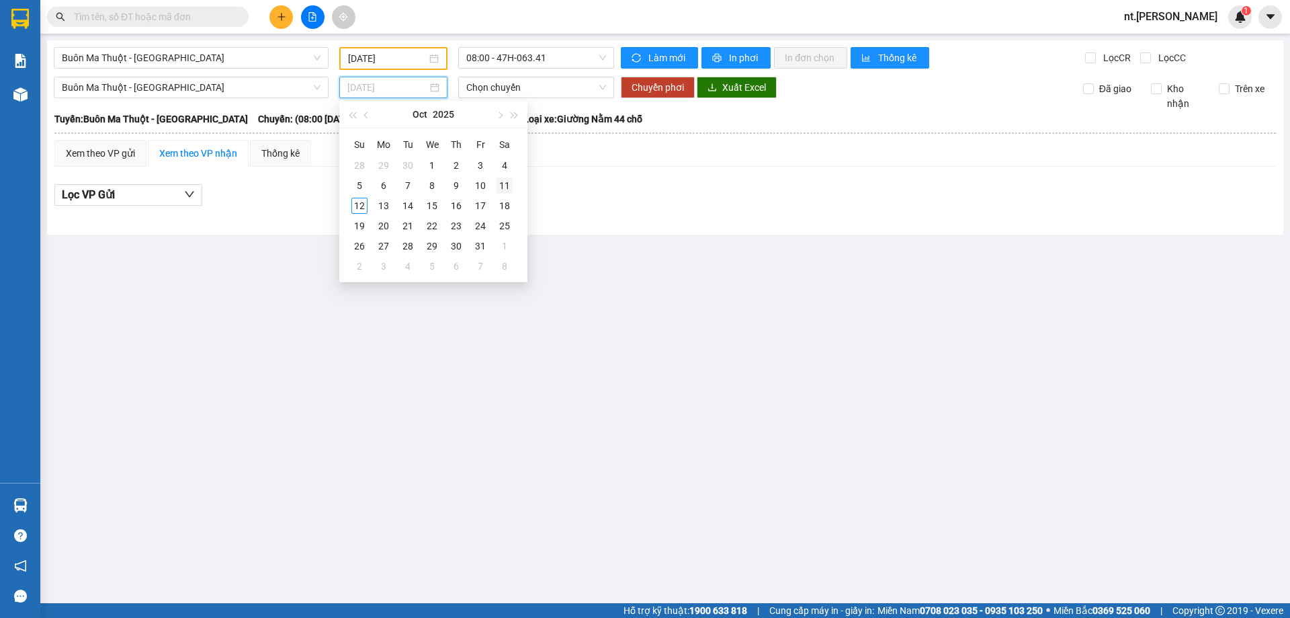
type input "11/10/2025"
click at [511, 181] on div "11" at bounding box center [505, 185] width 16 height 16
type input "11/10/2025"
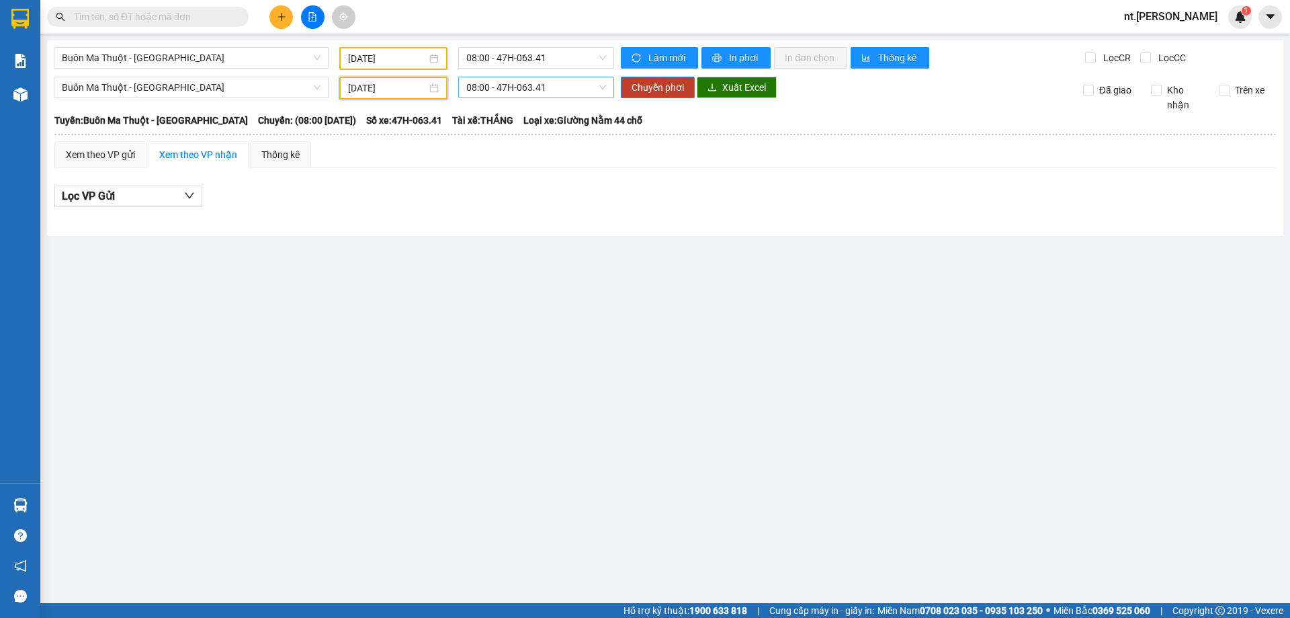
click at [546, 86] on span "08:00 - 47H-063.41" at bounding box center [536, 87] width 140 height 20
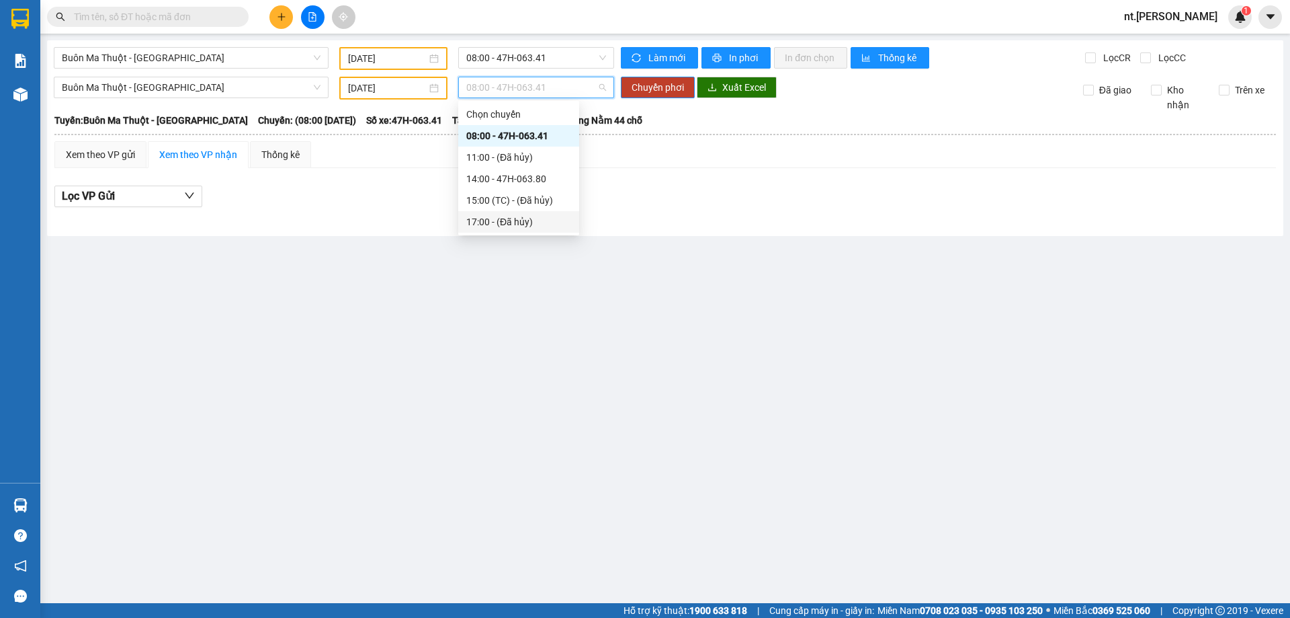
click at [521, 221] on div "17:00 - (Đã hủy)" at bounding box center [518, 221] width 105 height 15
